Goal: Transaction & Acquisition: Purchase product/service

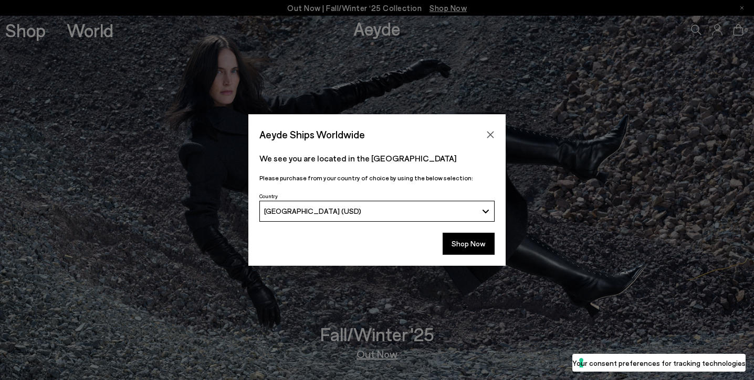
click at [492, 126] on div "Aeyde Ships Worldwide" at bounding box center [376, 128] width 257 height 29
click at [489, 132] on icon "Close" at bounding box center [490, 135] width 8 height 8
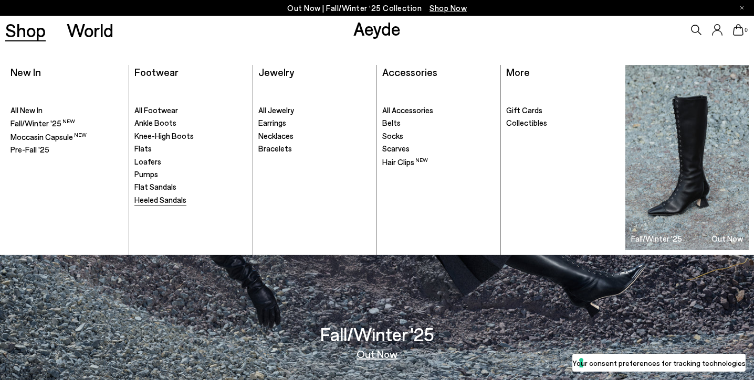
click at [157, 198] on span "Heeled Sandals" at bounding box center [160, 199] width 52 height 9
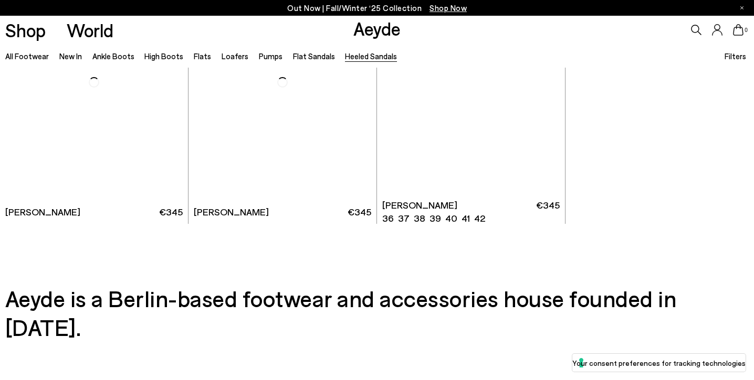
scroll to position [2447, 0]
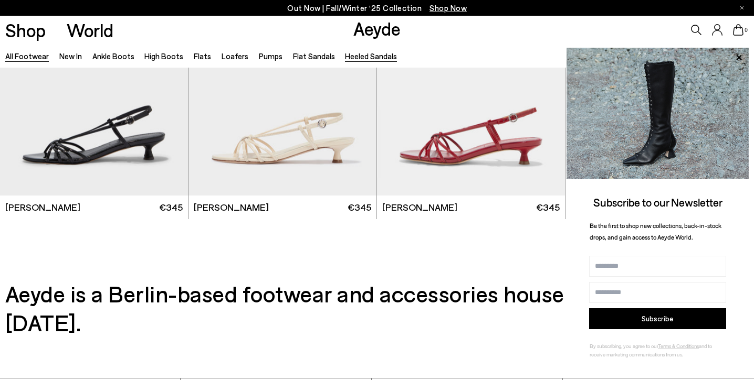
click at [34, 56] on link "All Footwear" at bounding box center [27, 55] width 44 height 9
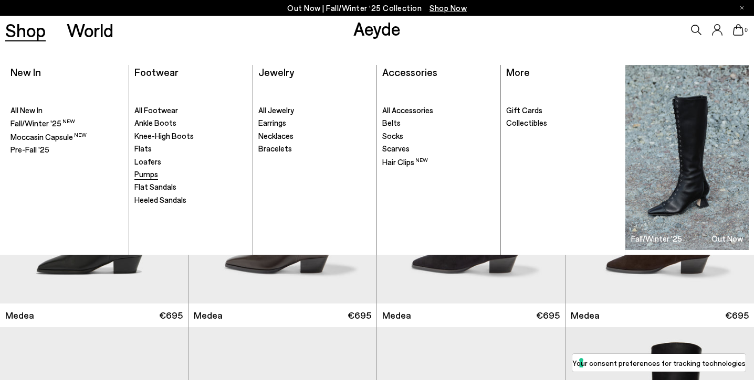
click at [147, 175] on span "Pumps" at bounding box center [146, 173] width 24 height 9
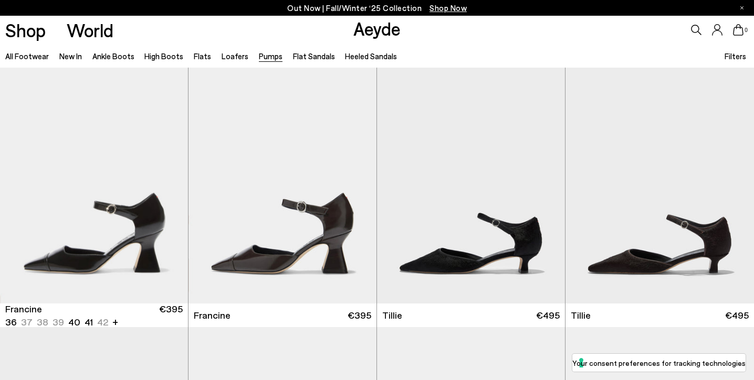
scroll to position [114, 0]
